Goal: Navigation & Orientation: Find specific page/section

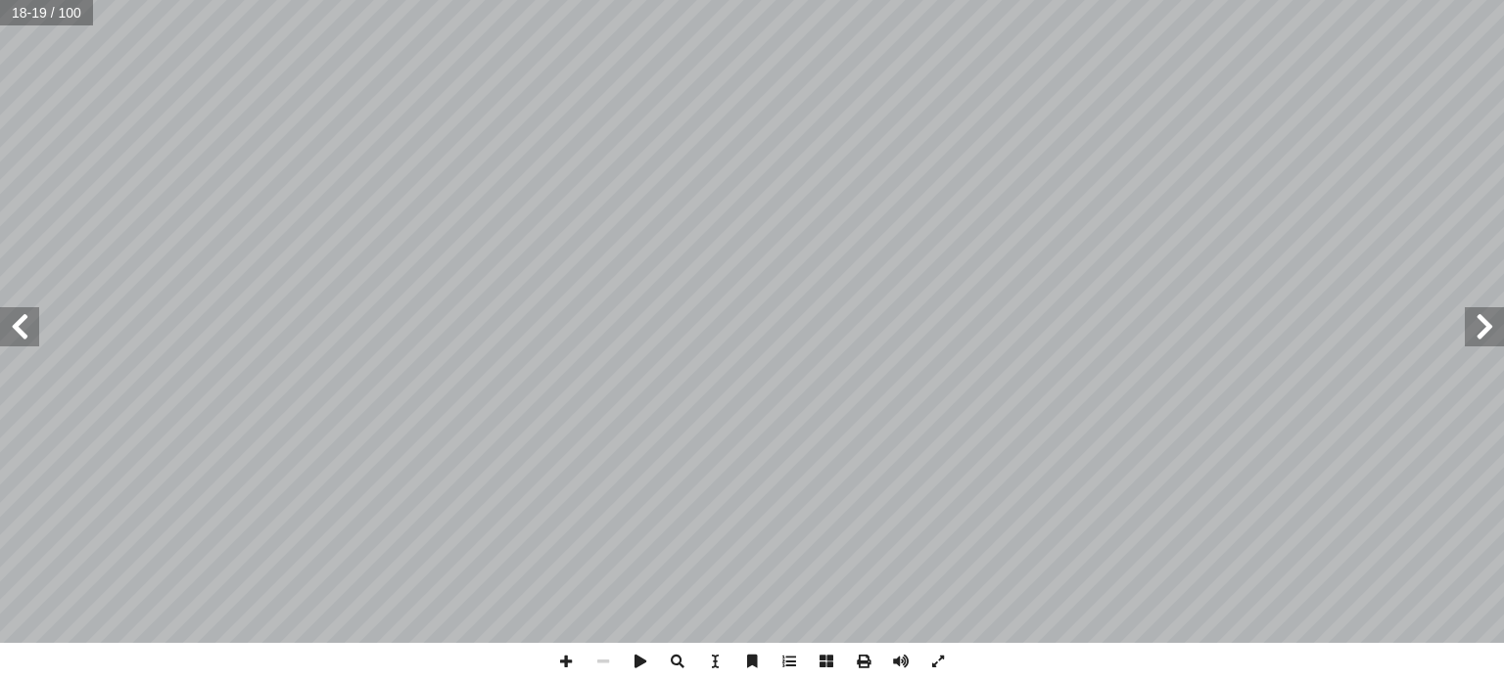
click at [1473, 344] on span at bounding box center [1484, 326] width 39 height 39
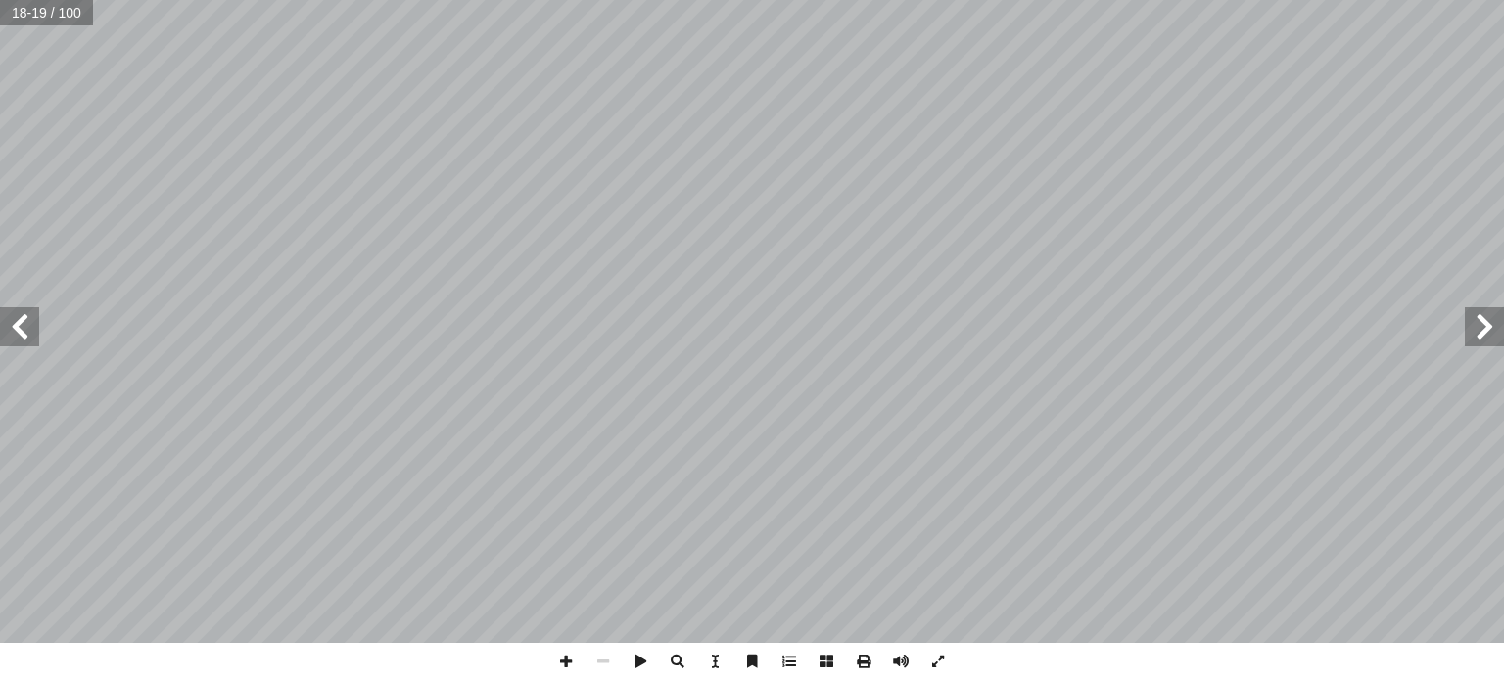
click at [1473, 344] on span at bounding box center [1484, 326] width 39 height 39
click at [8, 327] on span at bounding box center [19, 326] width 39 height 39
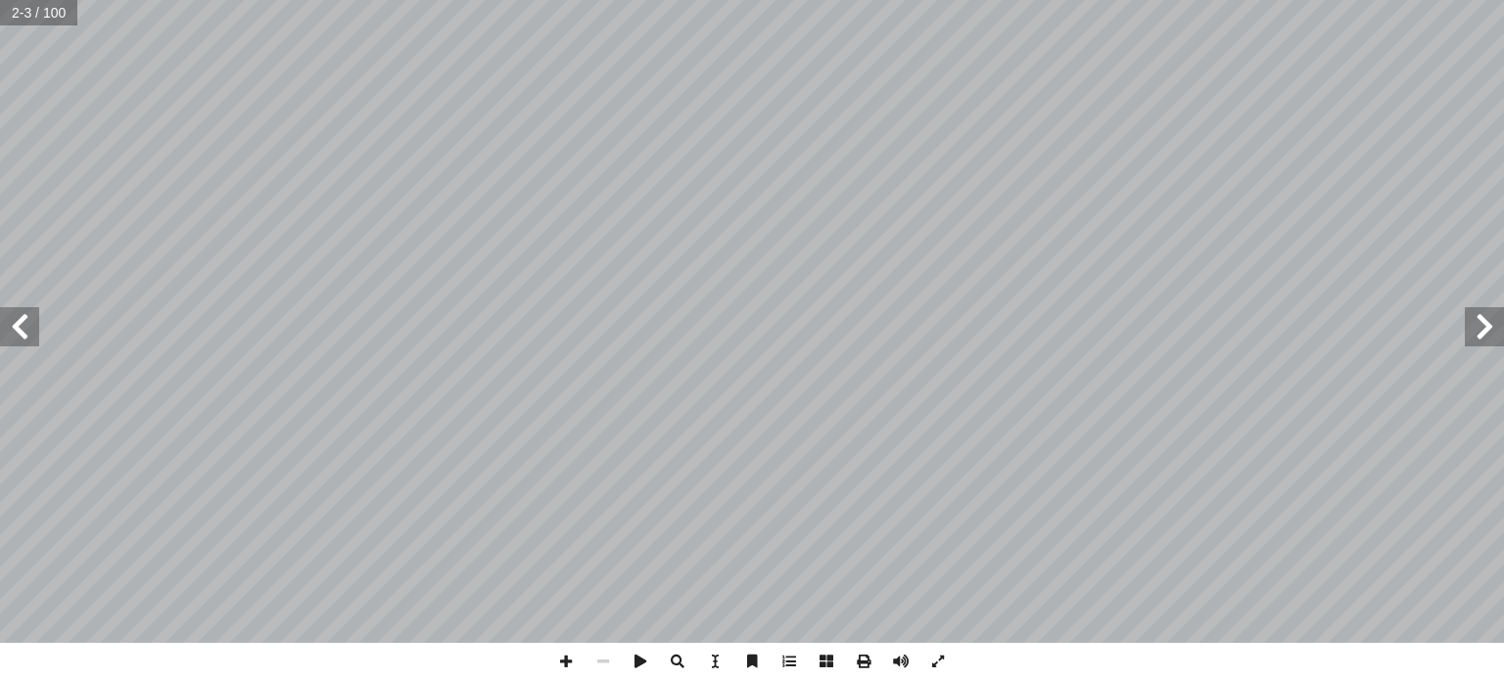
click at [8, 327] on span at bounding box center [19, 326] width 39 height 39
